Goal: Check status: Check status

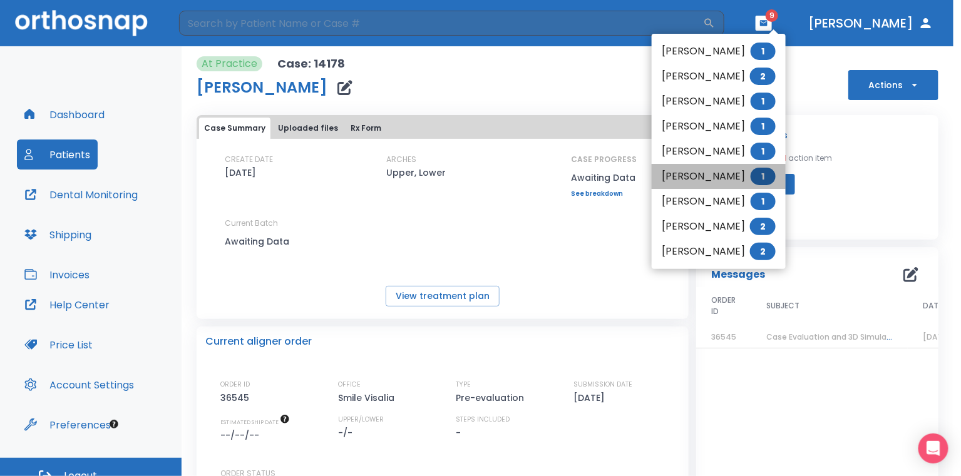
click at [711, 175] on li "[PERSON_NAME] 1" at bounding box center [719, 176] width 134 height 25
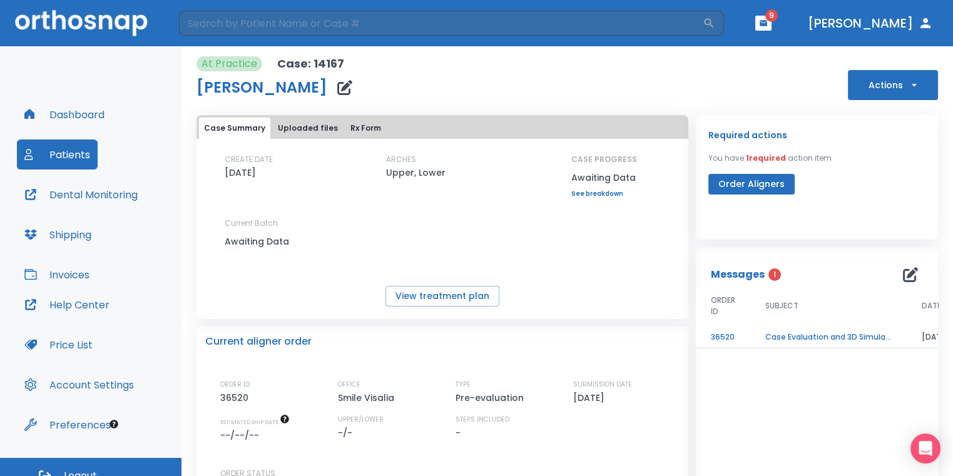
click at [750, 339] on td "Case Evaluation and 3D Simulation Ready" at bounding box center [828, 338] width 156 height 22
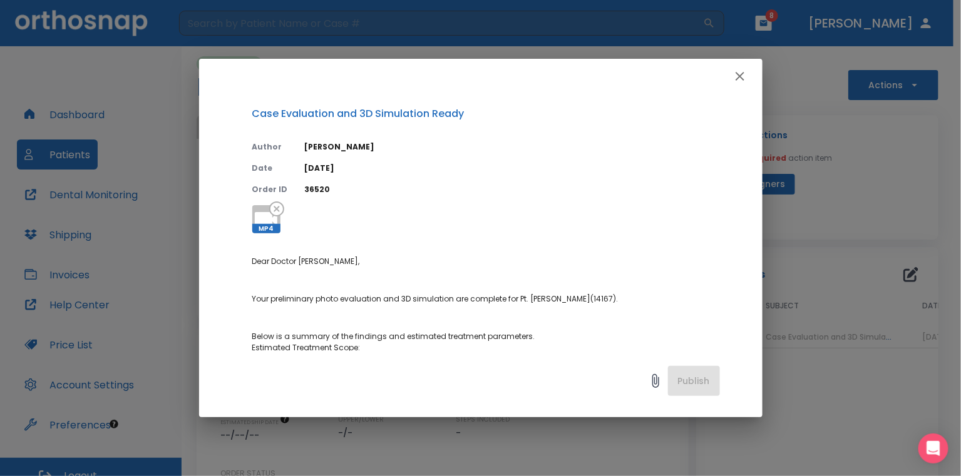
click at [260, 203] on div "Case Evaluation and 3D Simulation Ready Author [PERSON_NAME] Date [DATE] Order …" at bounding box center [480, 222] width 563 height 257
click at [263, 208] on icon at bounding box center [266, 220] width 30 height 30
click at [797, 200] on div "Case Evaluation and 3D Simulation Ready Author [PERSON_NAME] Date [DATE] Order …" at bounding box center [480, 238] width 961 height 476
click at [260, 212] on icon at bounding box center [266, 219] width 23 height 15
click at [831, 216] on div "Case Evaluation and 3D Simulation Ready Author [PERSON_NAME] Date [DATE] Order …" at bounding box center [480, 238] width 961 height 476
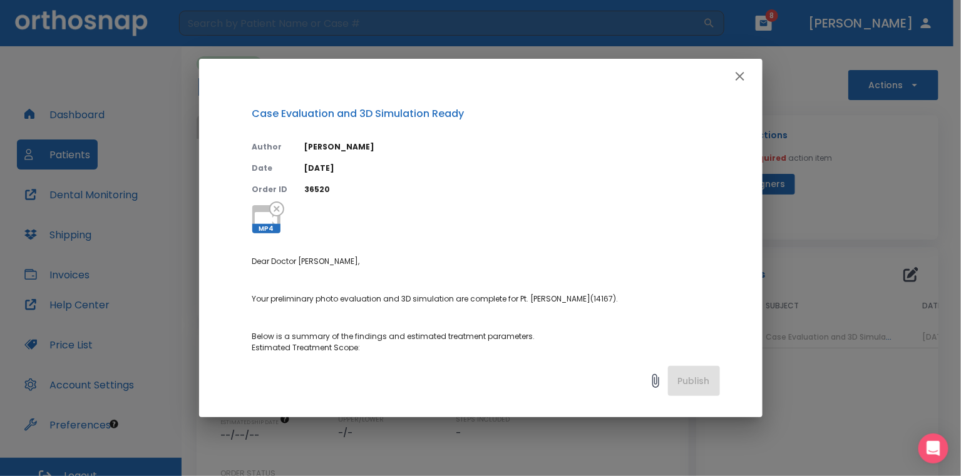
click at [752, 74] on div at bounding box center [480, 76] width 563 height 35
click at [737, 79] on icon "button" at bounding box center [739, 76] width 15 height 15
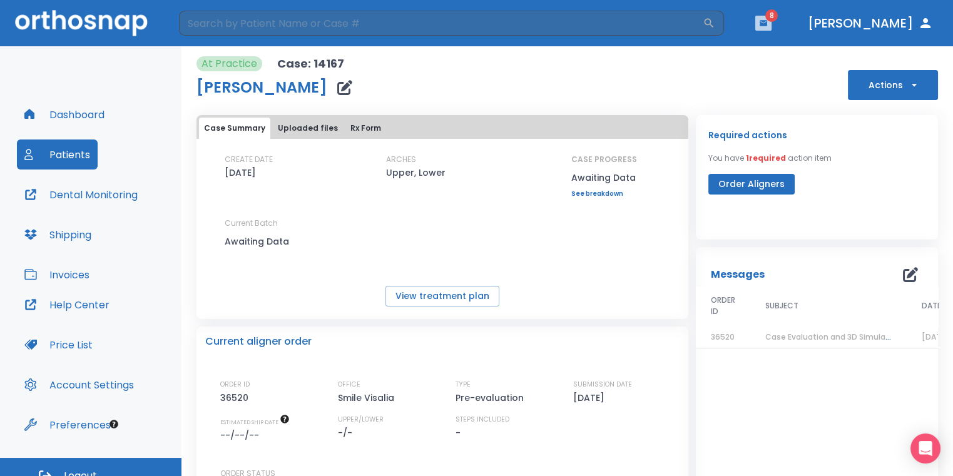
click at [772, 26] on button "button" at bounding box center [763, 23] width 16 height 15
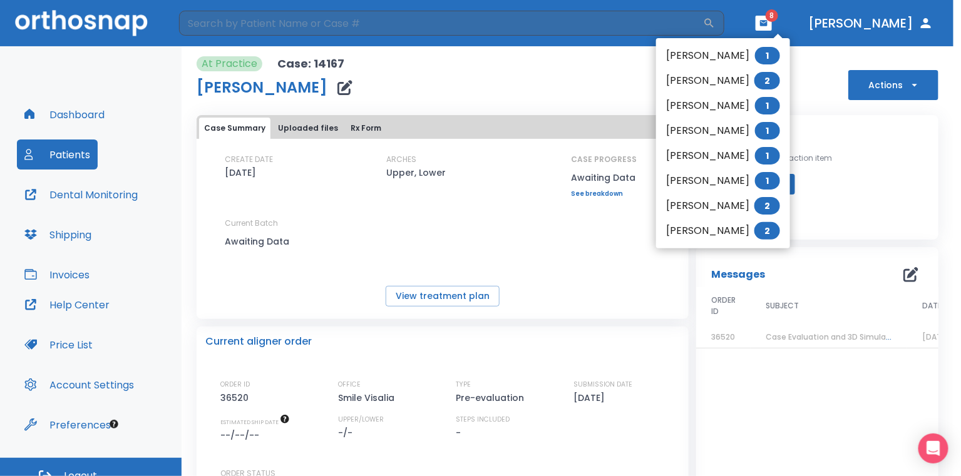
click at [516, 238] on div at bounding box center [480, 238] width 961 height 476
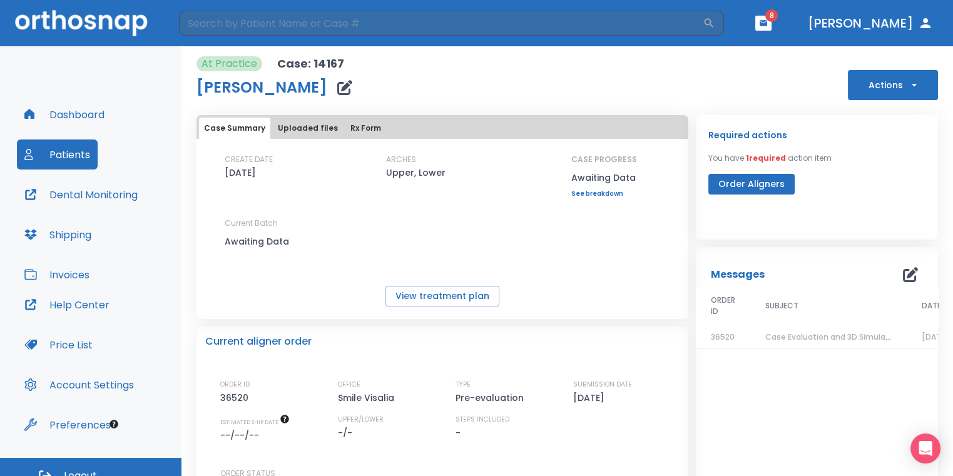
click at [757, 337] on td "Case Evaluation and 3D Simulation Ready" at bounding box center [828, 338] width 156 height 22
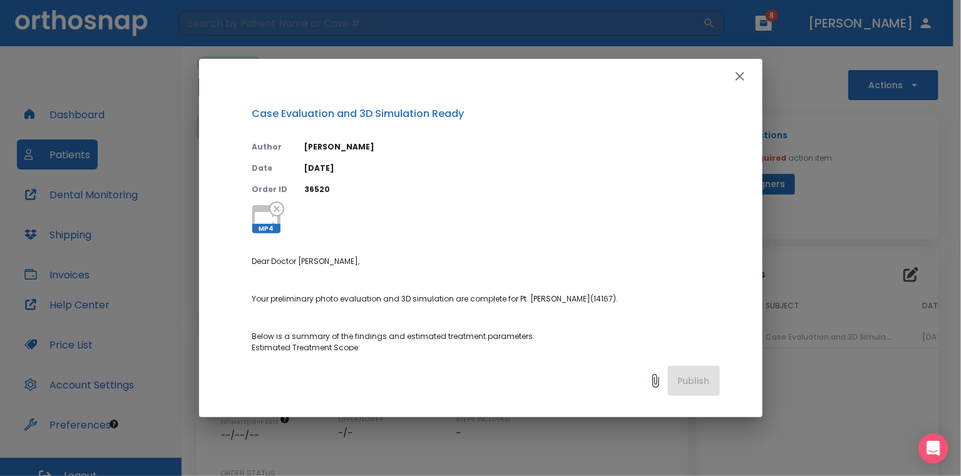
click at [745, 78] on icon "button" at bounding box center [739, 76] width 15 height 15
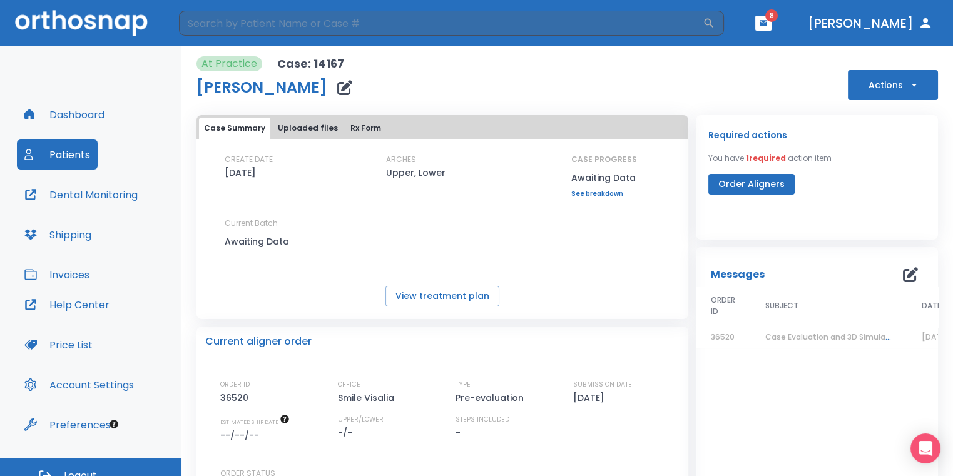
click at [801, 344] on td "Case Evaluation and 3D Simulation Ready" at bounding box center [828, 338] width 156 height 22
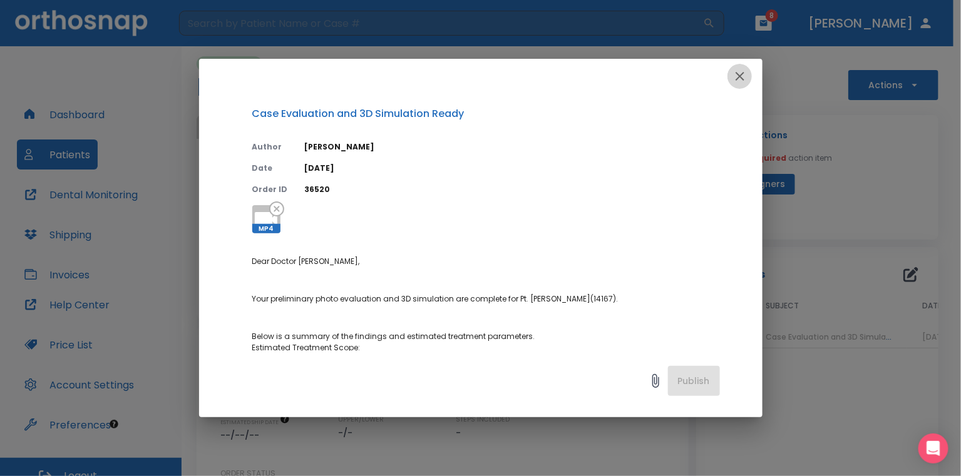
click at [734, 84] on button "button" at bounding box center [739, 76] width 25 height 25
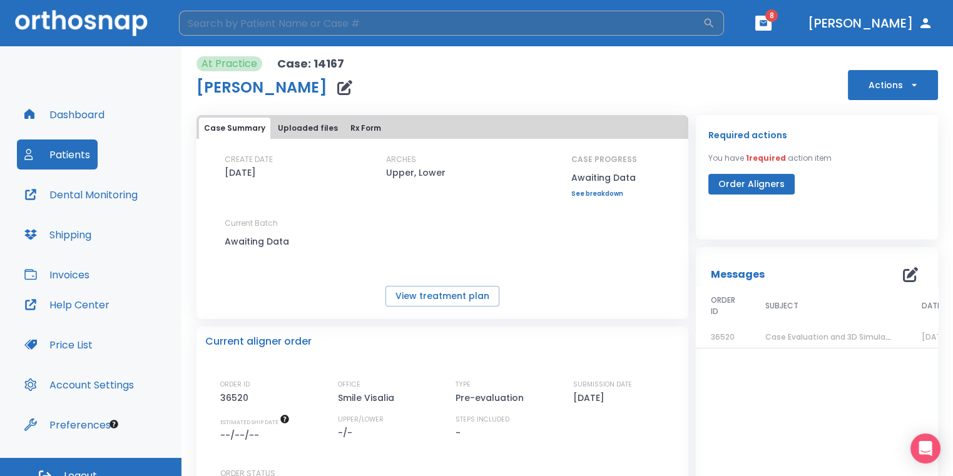
drag, startPoint x: 422, startPoint y: 24, endPoint x: 411, endPoint y: 14, distance: 14.2
click at [413, 19] on input "search" at bounding box center [441, 23] width 524 height 25
type input "[PERSON_NAME]"
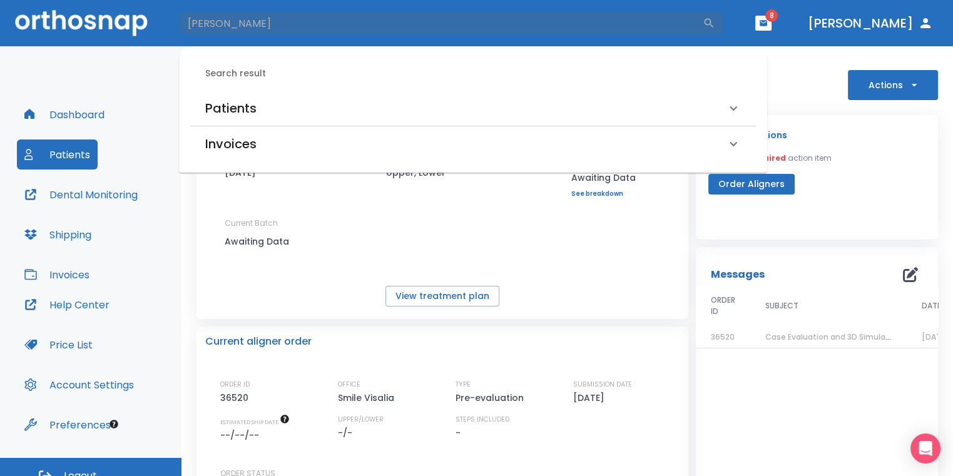
click at [357, 119] on div "Patients" at bounding box center [473, 108] width 566 height 35
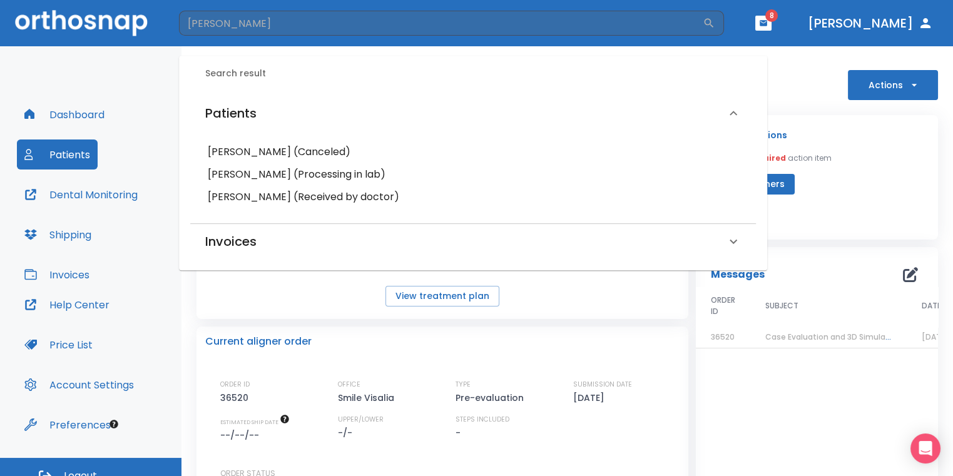
click at [355, 175] on h6 "[PERSON_NAME] (Processing in lab)" at bounding box center [473, 175] width 531 height 18
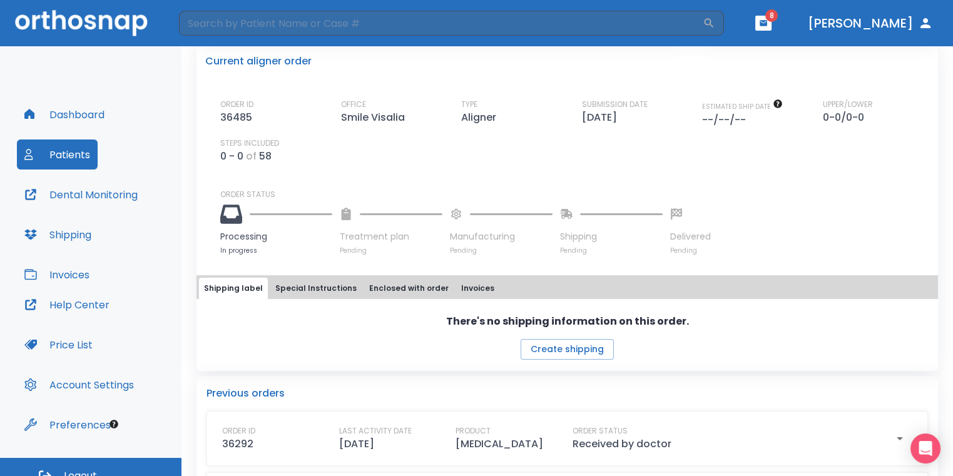
scroll to position [376, 0]
